Goal: Check status: Check status

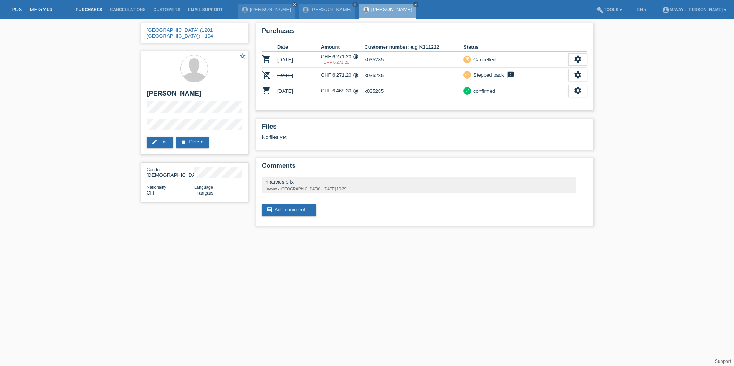
click at [83, 8] on link "Purchases" at bounding box center [89, 9] width 34 height 5
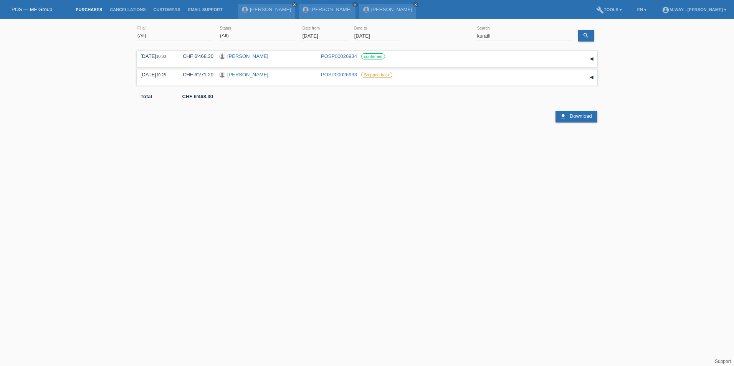
click at [322, 35] on input "01.09.2025" at bounding box center [325, 36] width 46 height 10
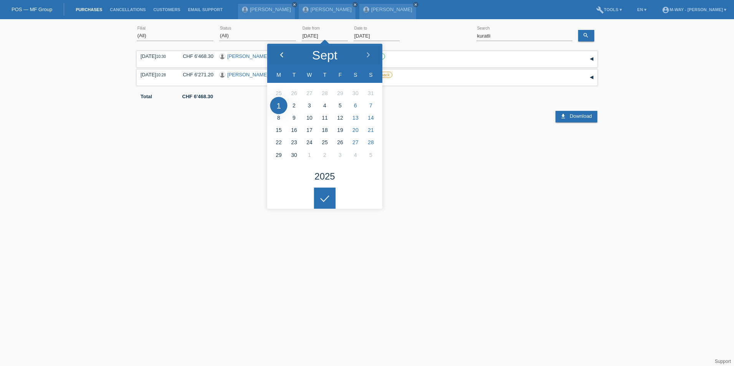
click at [282, 55] on icon at bounding box center [282, 55] width 6 height 6
type input "[DATE]"
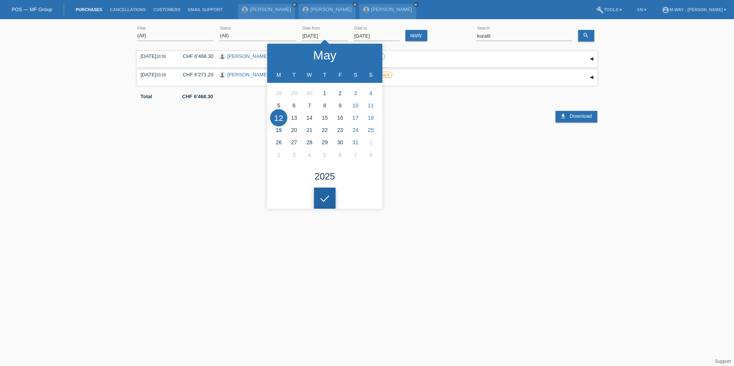
drag, startPoint x: 331, startPoint y: 197, endPoint x: 398, endPoint y: 134, distance: 92.1
click at [333, 198] on div at bounding box center [325, 199] width 22 height 22
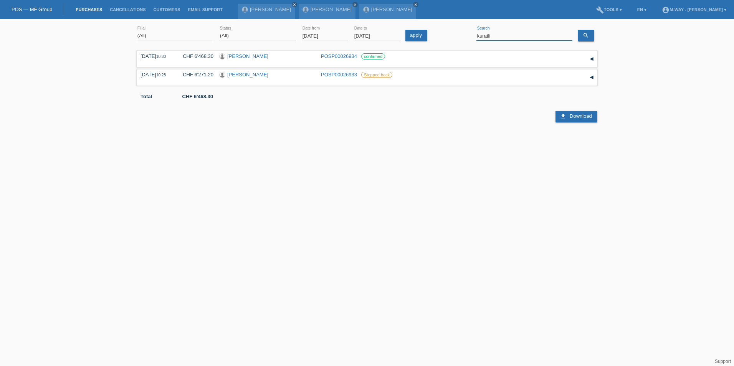
click at [500, 35] on input "kuratli" at bounding box center [525, 36] width 96 height 10
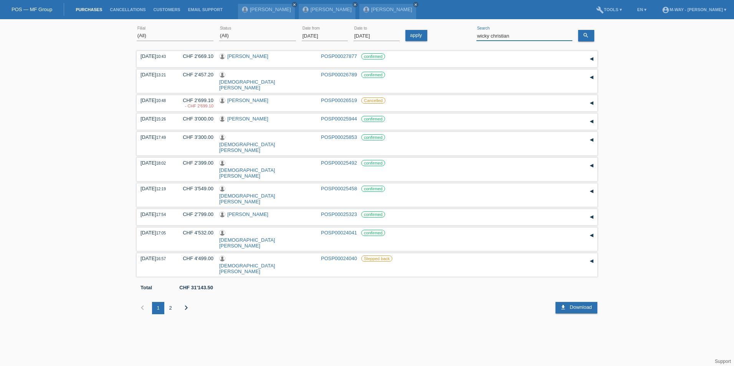
click at [496, 35] on input "wicky christian" at bounding box center [525, 36] width 96 height 10
type input "wicky cristian"
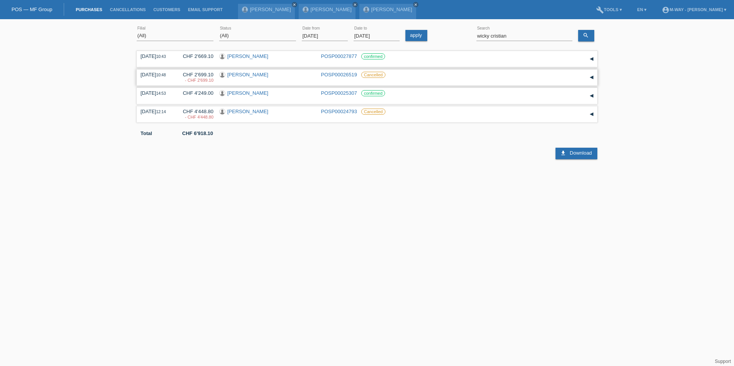
click at [254, 76] on link "[PERSON_NAME]" at bounding box center [247, 75] width 41 height 6
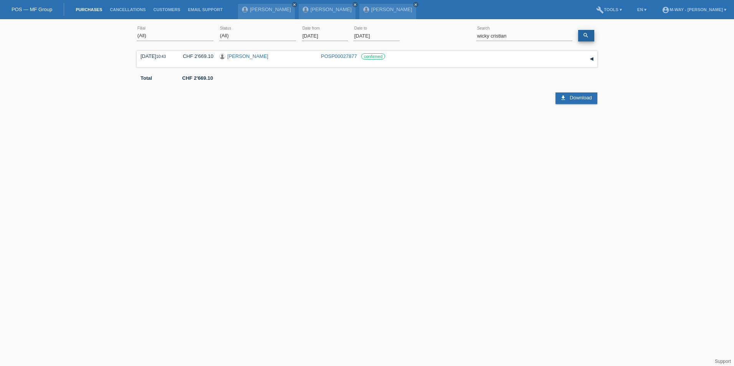
click at [590, 35] on link "search" at bounding box center [587, 36] width 16 height 12
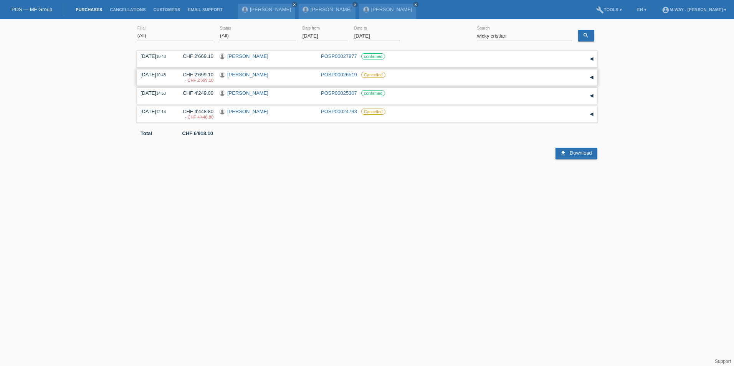
click at [594, 79] on div "▾" at bounding box center [592, 78] width 12 height 12
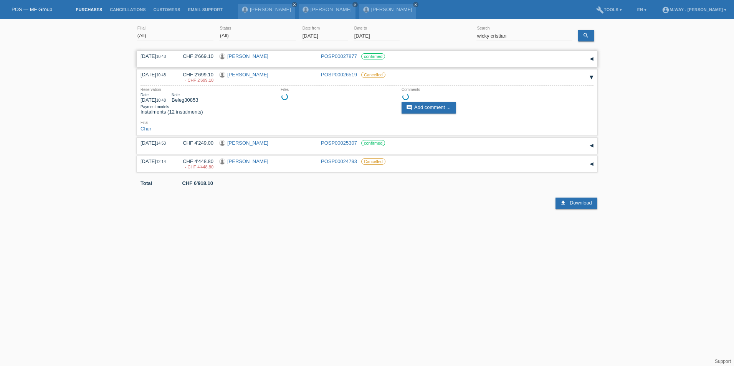
click at [592, 60] on div "▾" at bounding box center [592, 59] width 12 height 12
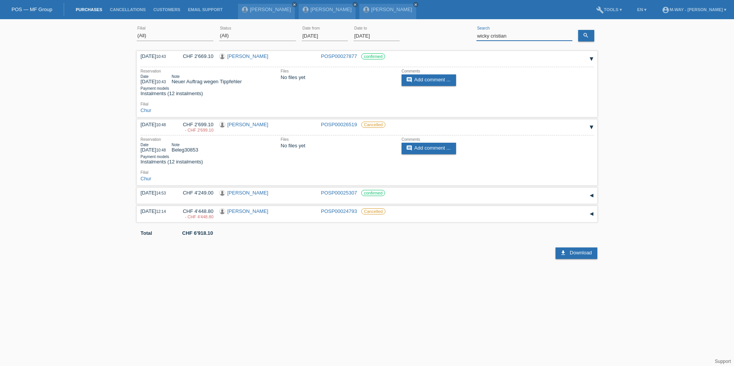
drag, startPoint x: 528, startPoint y: 37, endPoint x: 481, endPoint y: 30, distance: 47.8
click at [483, 33] on input "wicky cristian" at bounding box center [525, 36] width 96 height 10
type input "w"
type input "t"
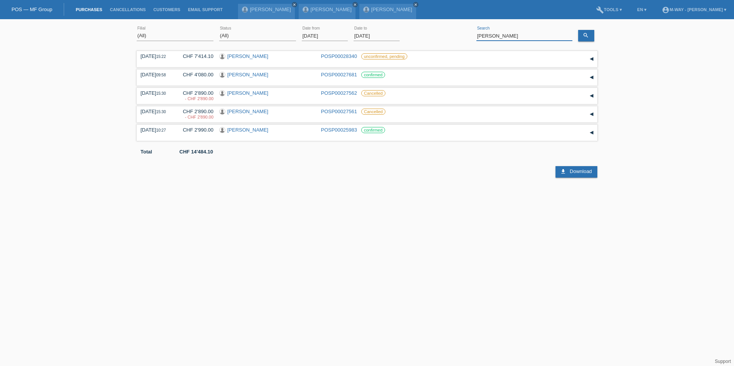
drag, startPoint x: 526, startPoint y: 36, endPoint x: 438, endPoint y: 37, distance: 88.4
click at [438, 37] on div "(All) [PERSON_NAME] Passion Vélo SàRL [GEOGRAPHIC_DATA] [GEOGRAPHIC_DATA] [GEOG…" at bounding box center [367, 36] width 461 height 26
type input "andre kurt"
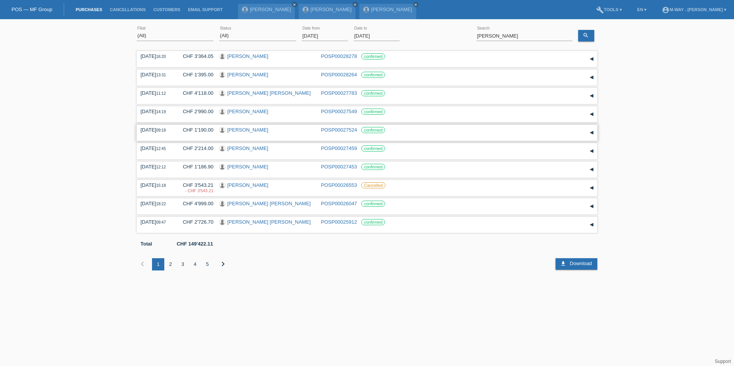
click at [328, 130] on link "POSP00027524" at bounding box center [339, 130] width 36 height 6
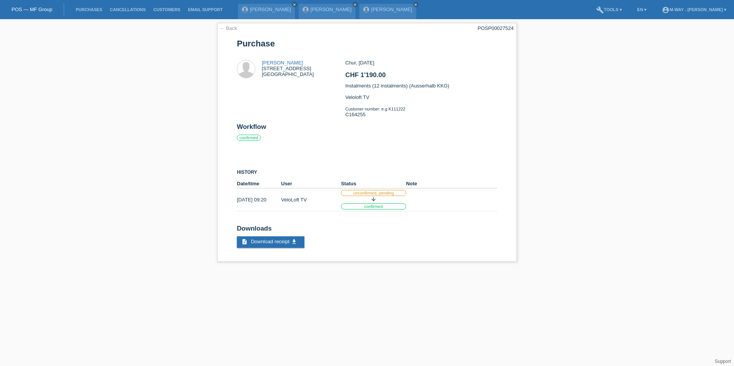
click at [628, 159] on div "← Back POSP00027524 [GEOGRAPHIC_DATA] [PERSON_NAME][STREET_ADDRESS] CHF 1'190.0…" at bounding box center [367, 144] width 734 height 250
click at [95, 9] on link "Purchases" at bounding box center [89, 9] width 34 height 5
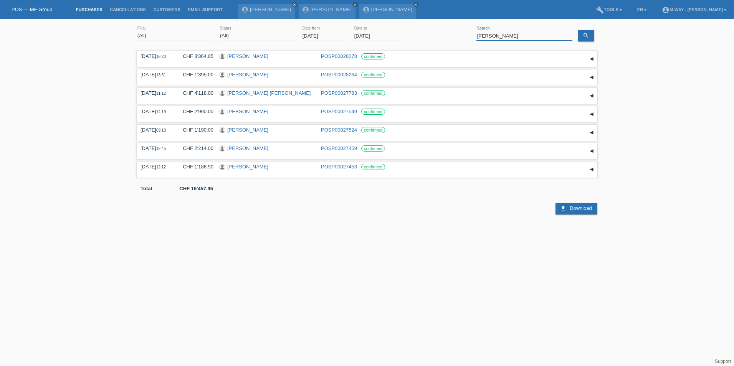
drag, startPoint x: 508, startPoint y: 35, endPoint x: 454, endPoint y: 33, distance: 53.8
click at [454, 33] on div "(All) [PERSON_NAME] Passion Vélo SàRL [GEOGRAPHIC_DATA] [GEOGRAPHIC_DATA] [GEOG…" at bounding box center [367, 36] width 461 height 26
type input "sade thomas"
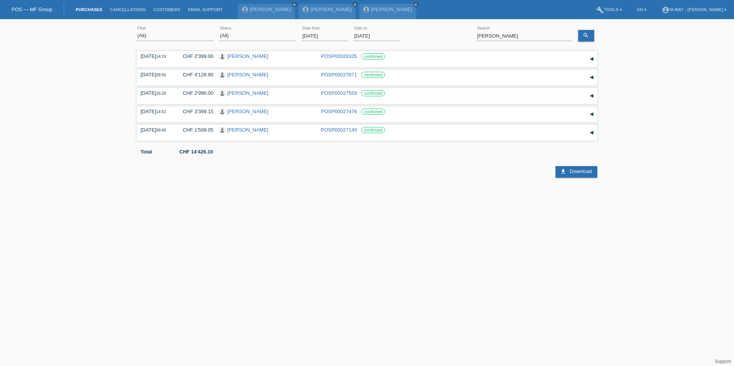
click at [324, 35] on input "[DATE]" at bounding box center [325, 36] width 46 height 10
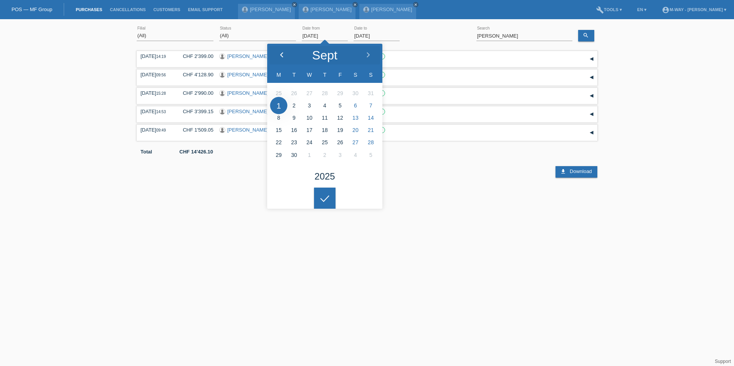
click at [280, 54] on icon at bounding box center [282, 55] width 6 height 6
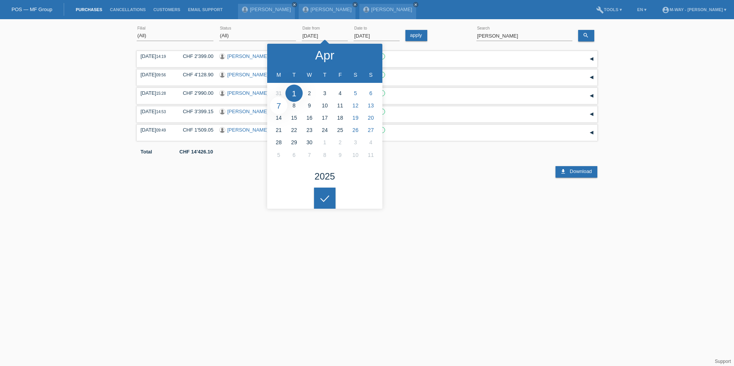
type input "[DATE]"
click at [333, 201] on div at bounding box center [325, 199] width 22 height 22
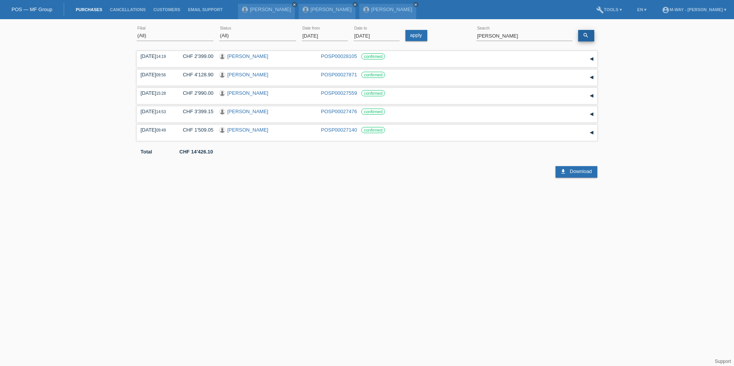
click at [590, 34] on link "search" at bounding box center [587, 36] width 16 height 12
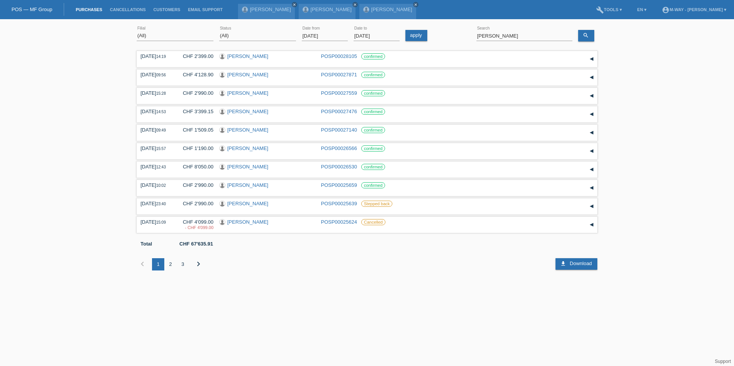
click at [703, 126] on div "(All) Aarau Alexand'Ro Edouard'O Passion Vélo SàRL Basel Bern City Bern Expo Be…" at bounding box center [367, 152] width 734 height 259
drag, startPoint x: 534, startPoint y: 35, endPoint x: 386, endPoint y: 23, distance: 148.4
click at [386, 23] on html "POS — MF Group Purchases Cancellations Customers Email Support Roger Schürch cl…" at bounding box center [367, 141] width 734 height 282
type input "[PERSON_NAME]"
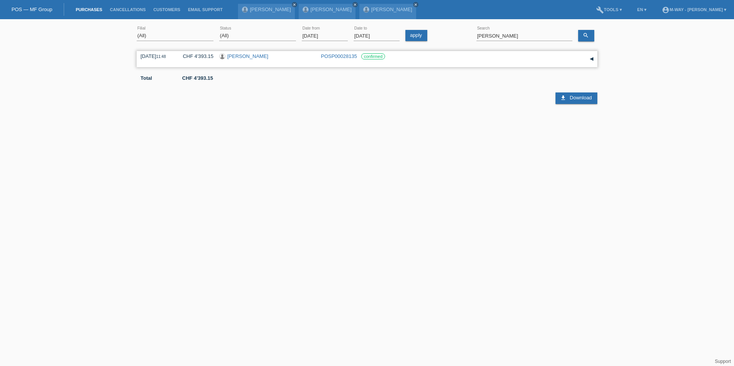
click at [254, 57] on link "[PERSON_NAME]" at bounding box center [247, 56] width 41 height 6
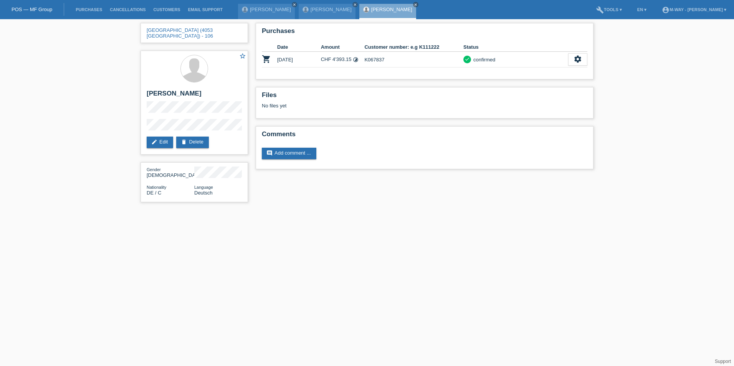
click at [407, 210] on html "POS — MF Group Purchases Cancellations Customers Email Support [PERSON_NAME] me…" at bounding box center [367, 105] width 734 height 210
drag, startPoint x: 504, startPoint y: 248, endPoint x: 507, endPoint y: 178, distance: 70.0
click at [504, 210] on html "POS — MF Group Purchases Cancellations Customers Email Support [PERSON_NAME] me…" at bounding box center [367, 105] width 734 height 210
click at [92, 12] on link "Purchases" at bounding box center [89, 9] width 34 height 5
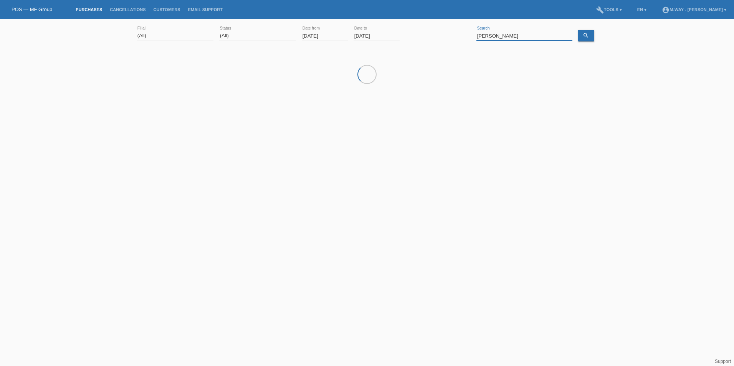
drag, startPoint x: 523, startPoint y: 35, endPoint x: 469, endPoint y: 36, distance: 54.2
click at [469, 36] on div "(All) [PERSON_NAME] Passion Vélo SàRL [GEOGRAPHIC_DATA] [GEOGRAPHIC_DATA] [GEOG…" at bounding box center [367, 36] width 461 height 26
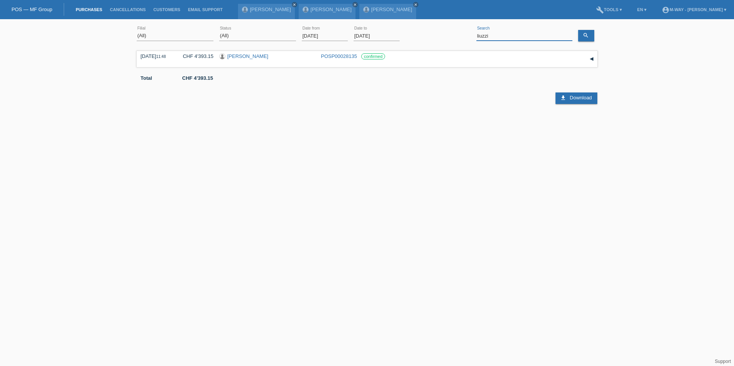
type input "liuzzi"
click at [335, 36] on input "[DATE]" at bounding box center [325, 36] width 46 height 10
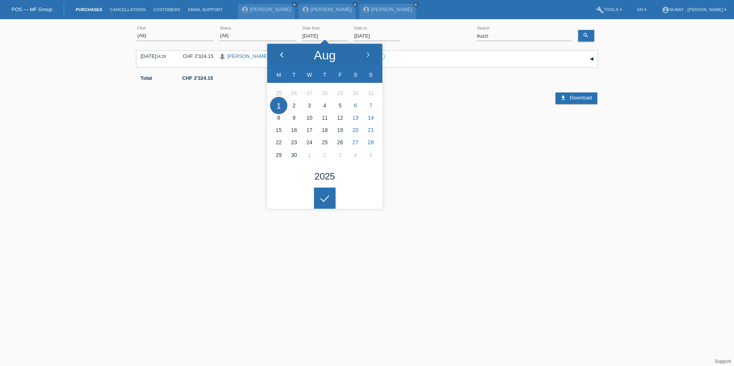
click at [284, 53] on icon at bounding box center [282, 55] width 6 height 6
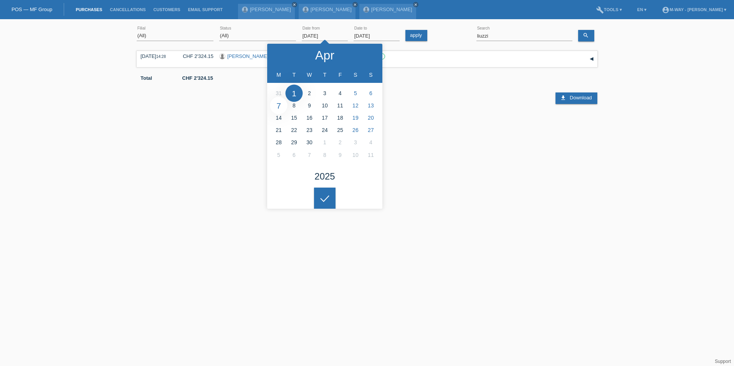
type input "[DATE]"
click at [322, 194] on div at bounding box center [325, 199] width 22 height 22
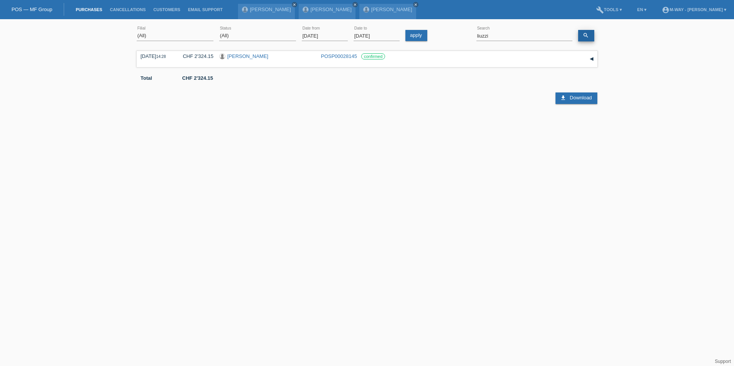
click at [589, 38] on icon "search" at bounding box center [586, 35] width 6 height 6
click at [632, 126] on html "POS — MF Group Purchases Cancellations Customers Email Support [PERSON_NAME] me…" at bounding box center [367, 63] width 734 height 126
drag, startPoint x: 474, startPoint y: 31, endPoint x: 451, endPoint y: 29, distance: 23.5
click at [451, 29] on div "(All) [PERSON_NAME] Passion Vélo SàRL [GEOGRAPHIC_DATA] [GEOGRAPHIC_DATA] [GEOG…" at bounding box center [367, 36] width 461 height 26
type input "chernikova"
